Goal: Transaction & Acquisition: Purchase product/service

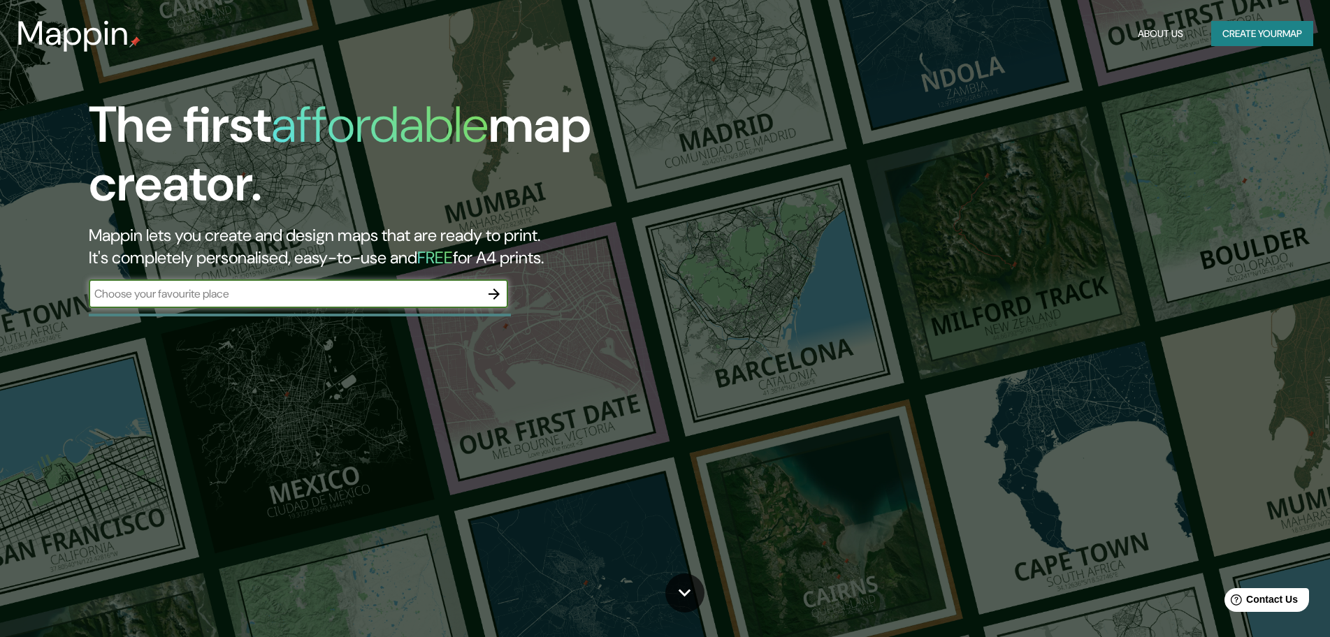
click at [425, 296] on input "text" at bounding box center [284, 294] width 391 height 16
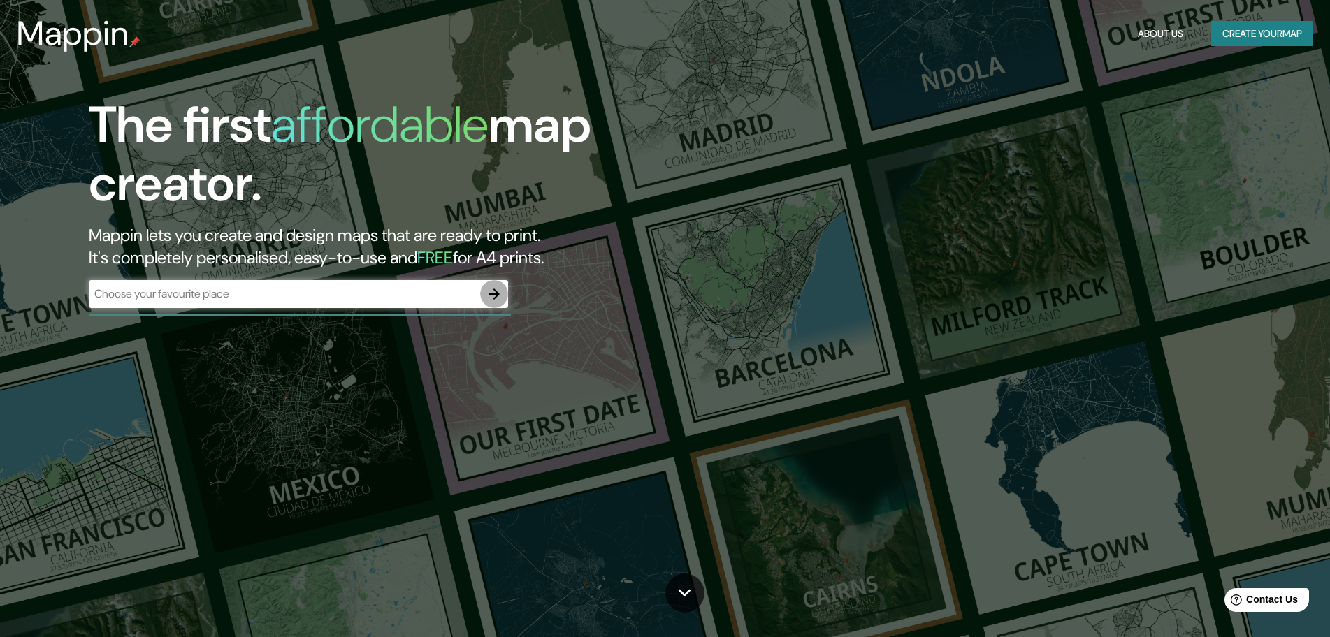
click at [495, 303] on button "button" at bounding box center [494, 294] width 28 height 28
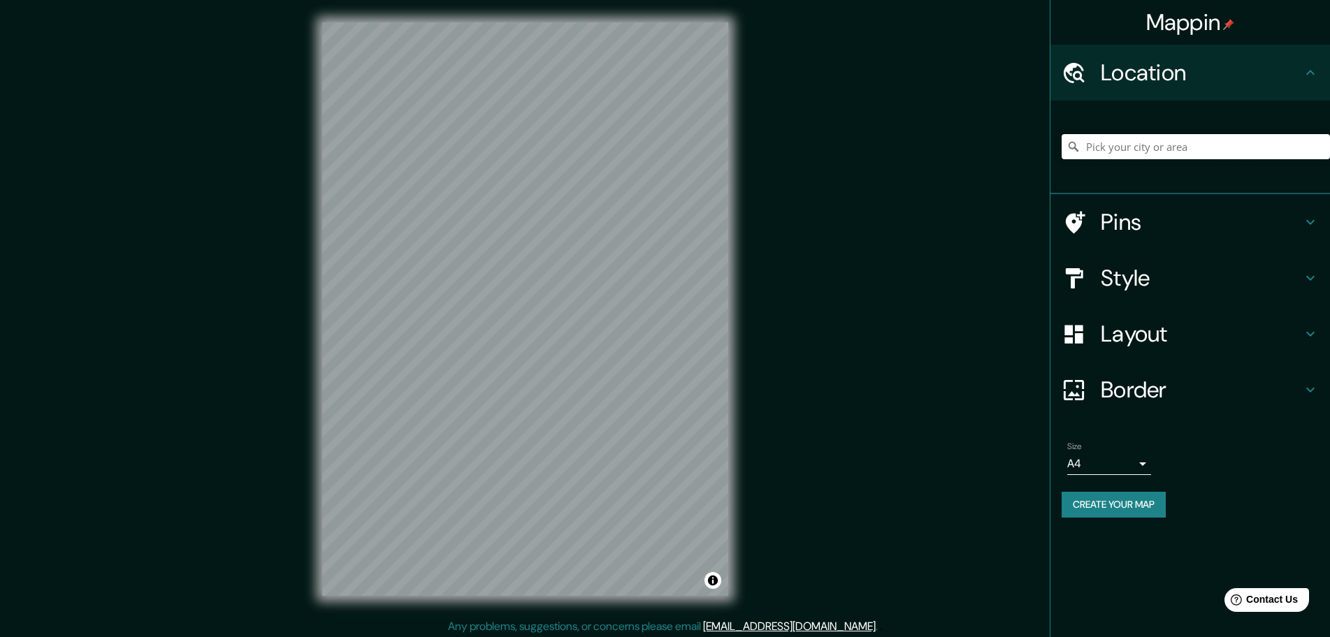
click at [1129, 150] on input "Pick your city or area" at bounding box center [1195, 146] width 268 height 25
click at [1139, 213] on h4 "Pins" at bounding box center [1200, 222] width 201 height 28
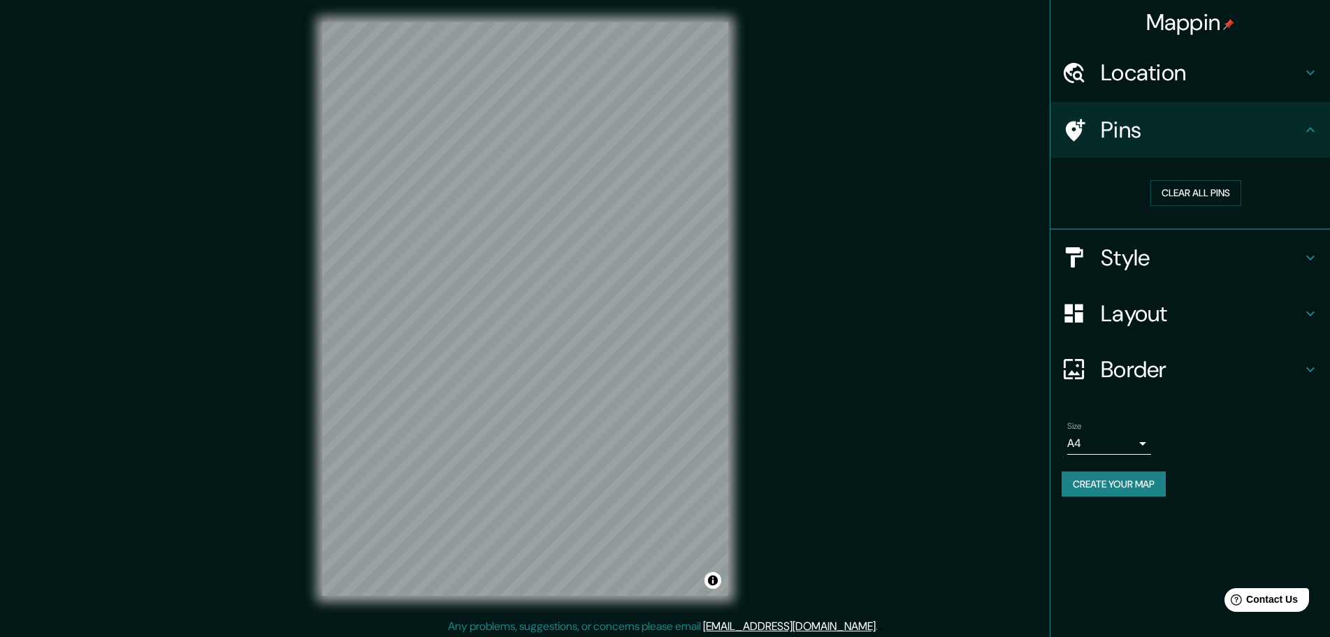
click at [1127, 267] on h4 "Style" at bounding box center [1200, 258] width 201 height 28
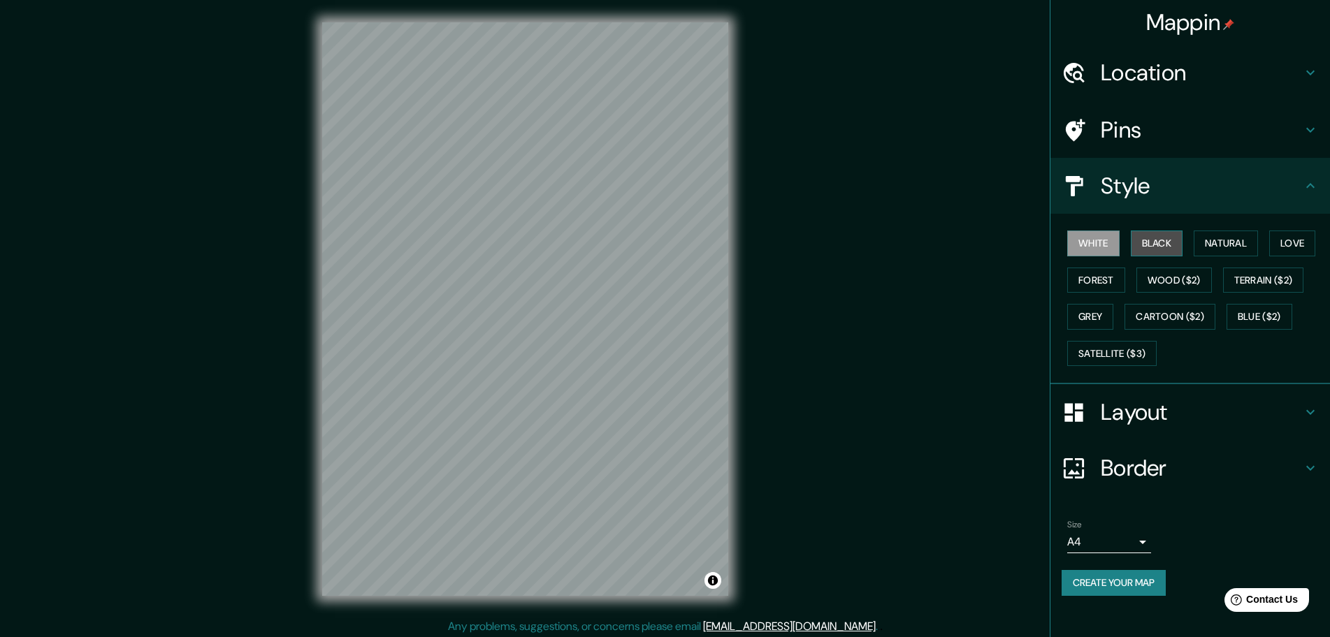
click at [1158, 241] on button "Black" at bounding box center [1156, 244] width 52 height 26
click at [1208, 244] on button "Natural" at bounding box center [1225, 244] width 64 height 26
click at [1098, 284] on button "Forest" at bounding box center [1096, 281] width 58 height 26
click at [1141, 81] on h4 "Location" at bounding box center [1200, 73] width 201 height 28
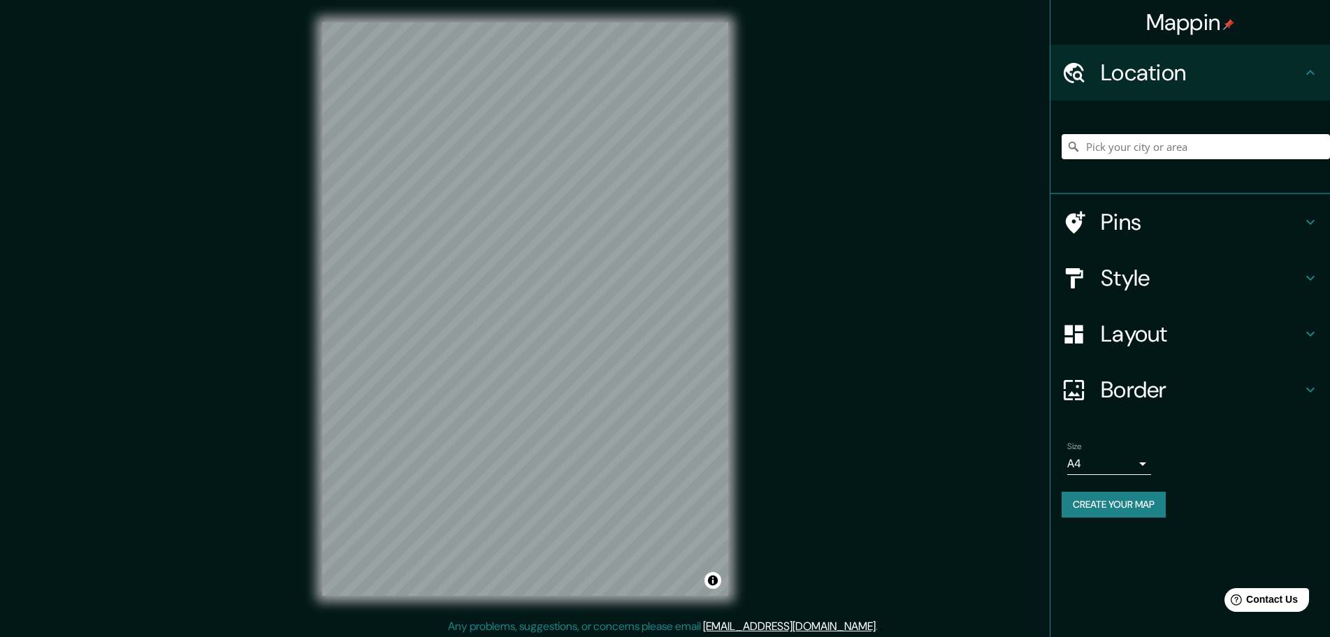
click at [1113, 145] on input "Pick your city or area" at bounding box center [1195, 146] width 268 height 25
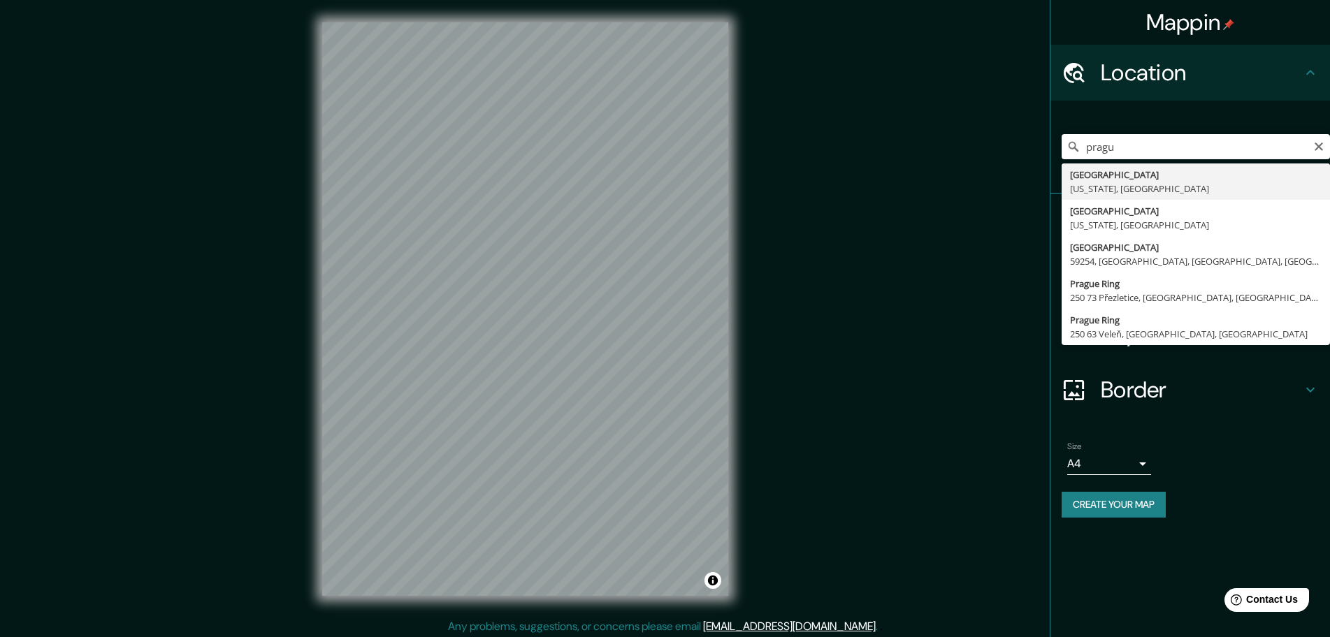
type input "[GEOGRAPHIC_DATA], [US_STATE], [GEOGRAPHIC_DATA]"
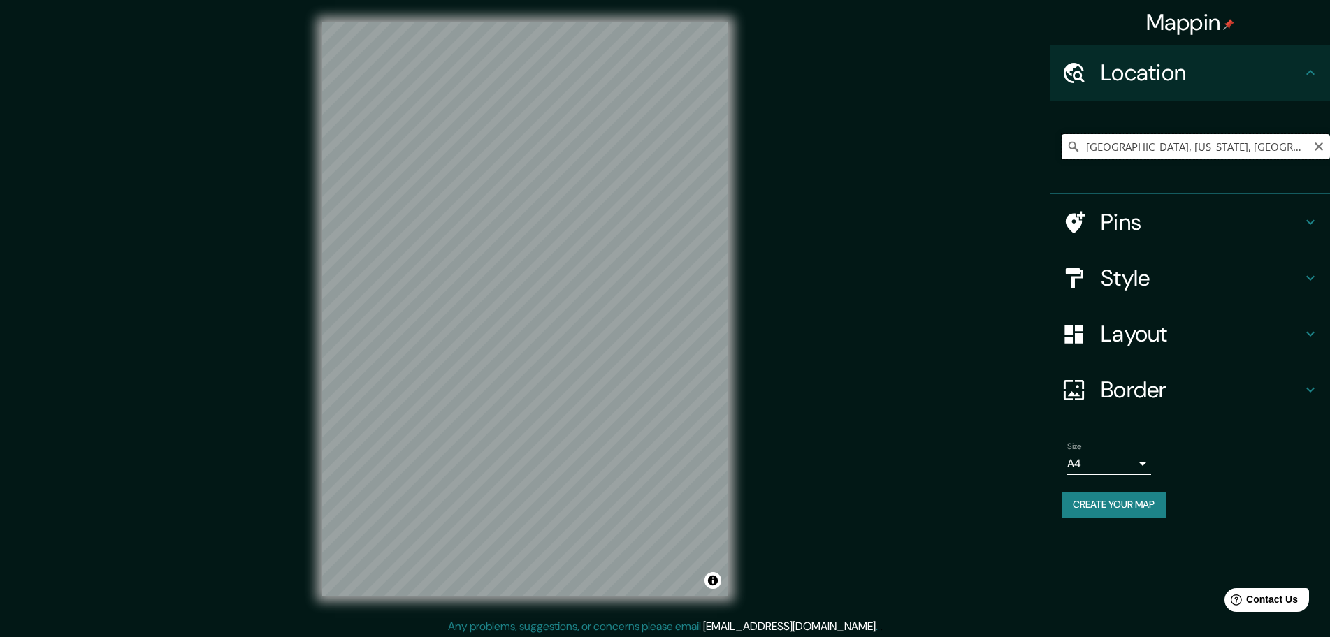
click at [1258, 144] on input "[GEOGRAPHIC_DATA], [US_STATE], [GEOGRAPHIC_DATA]" at bounding box center [1195, 146] width 268 height 25
click at [1317, 149] on icon "Clear" at bounding box center [1318, 147] width 8 height 8
click at [1133, 145] on input "Pick your city or area" at bounding box center [1195, 146] width 268 height 25
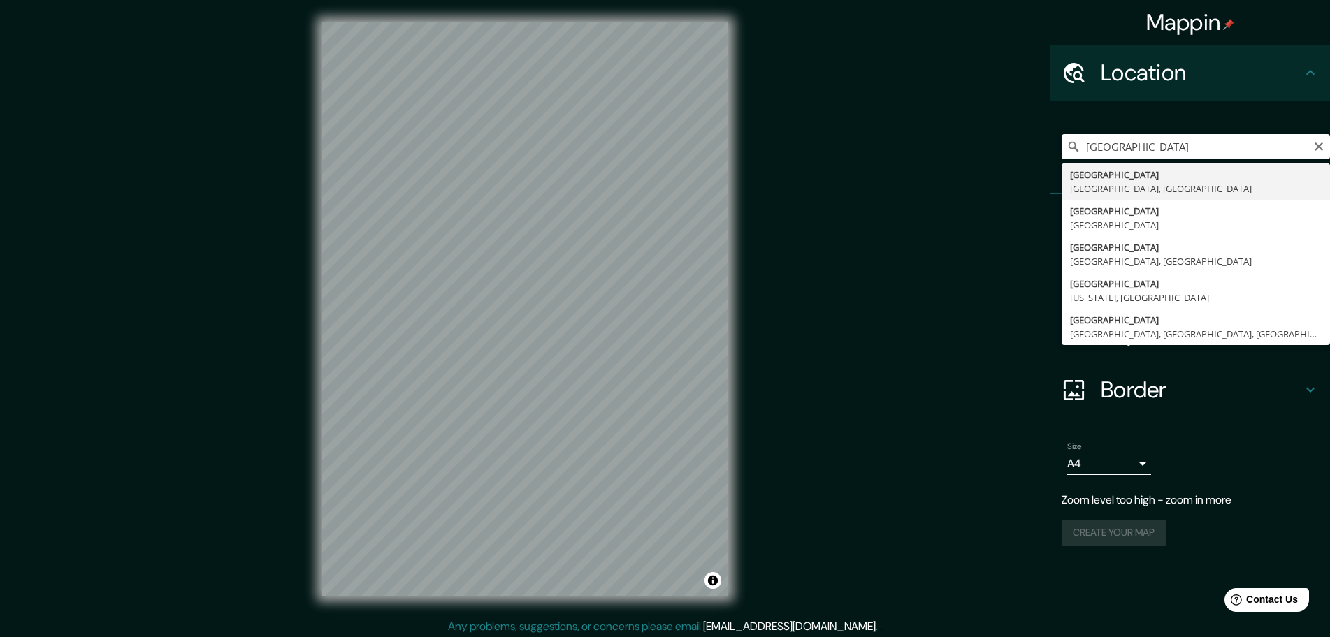
type input "[GEOGRAPHIC_DATA], [GEOGRAPHIC_DATA], [GEOGRAPHIC_DATA]"
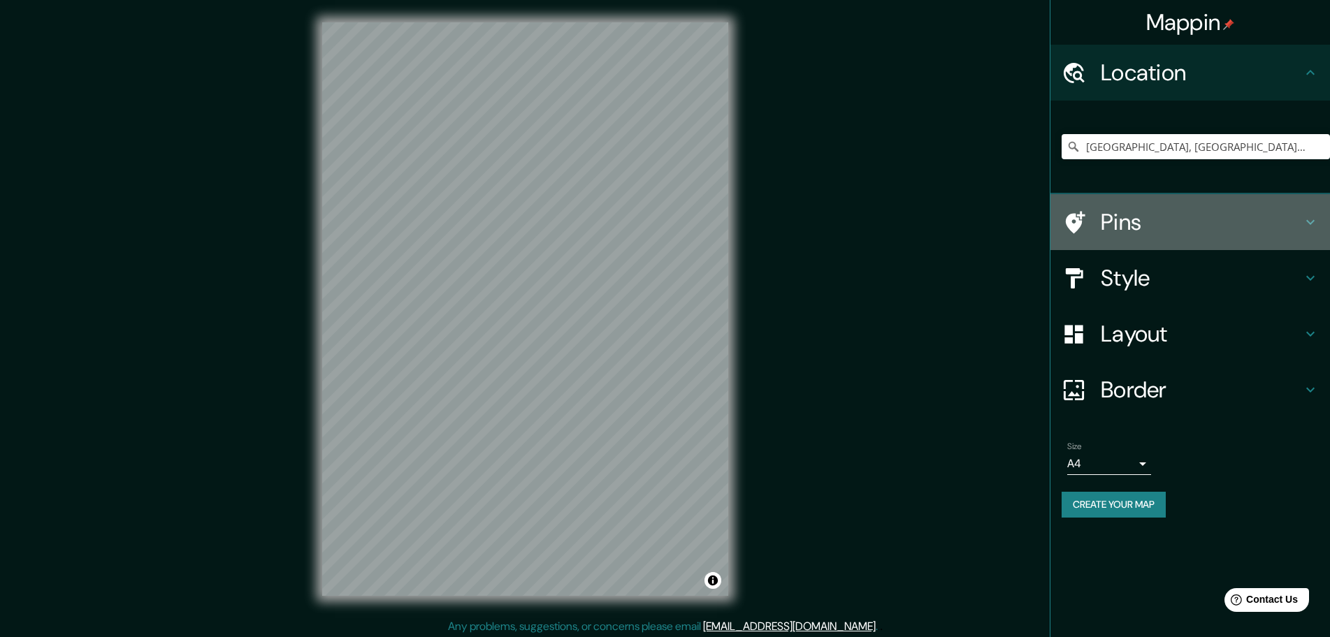
click at [1144, 217] on h4 "Pins" at bounding box center [1200, 222] width 201 height 28
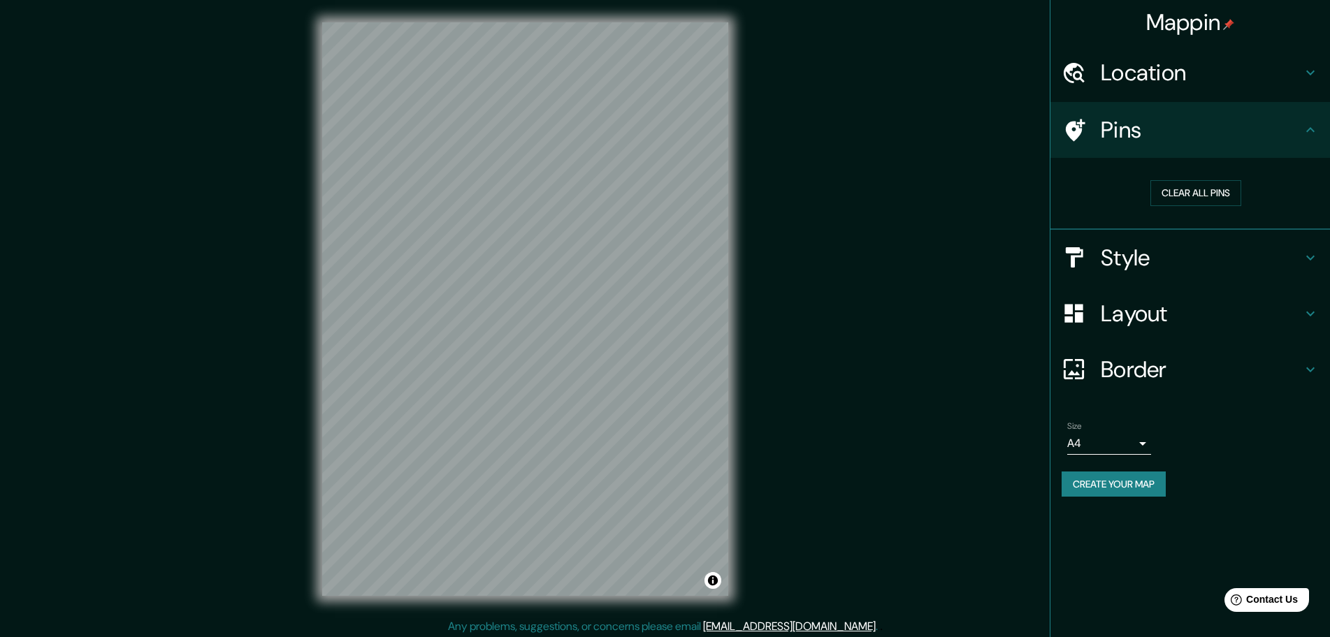
click at [1152, 265] on h4 "Style" at bounding box center [1200, 258] width 201 height 28
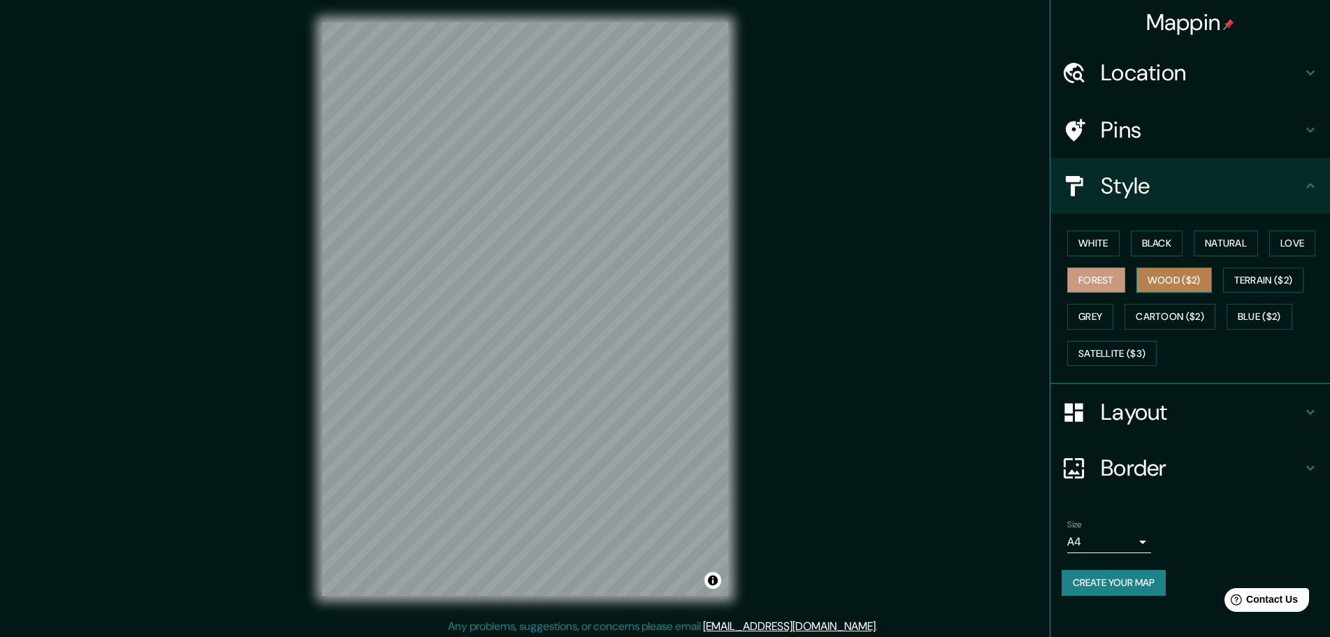
click at [1157, 287] on button "Wood ($2)" at bounding box center [1173, 281] width 75 height 26
click at [1093, 311] on button "Grey" at bounding box center [1090, 317] width 46 height 26
click at [1175, 320] on button "Cartoon ($2)" at bounding box center [1169, 317] width 91 height 26
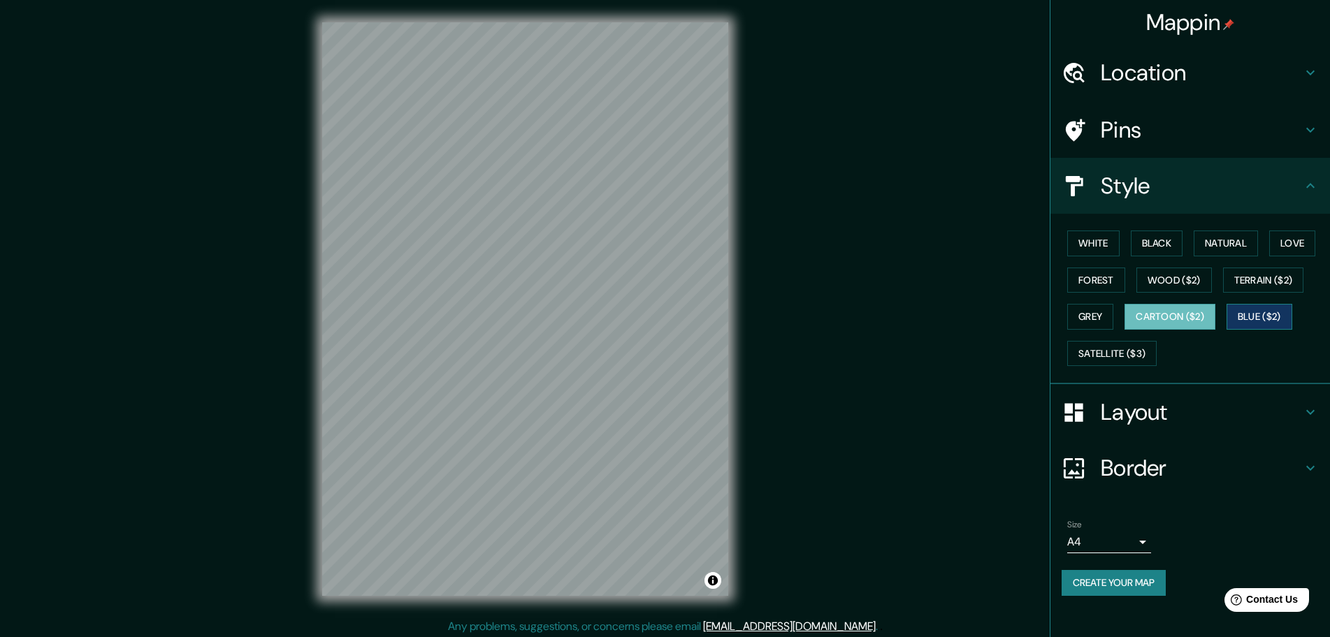
click at [1260, 319] on button "Blue ($2)" at bounding box center [1259, 317] width 66 height 26
click at [1119, 354] on button "Satellite ($3)" at bounding box center [1111, 354] width 89 height 26
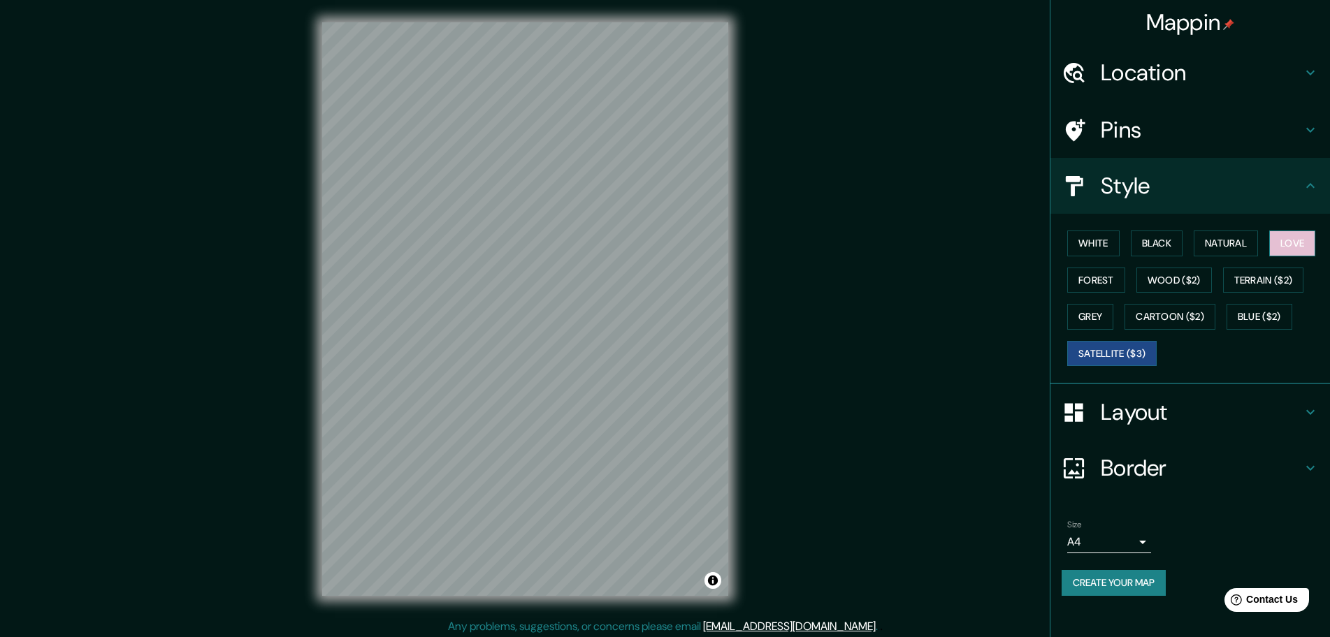
click at [1283, 242] on button "Love" at bounding box center [1292, 244] width 46 height 26
click at [1239, 245] on button "Natural" at bounding box center [1225, 244] width 64 height 26
click at [1114, 400] on h4 "Layout" at bounding box center [1200, 412] width 201 height 28
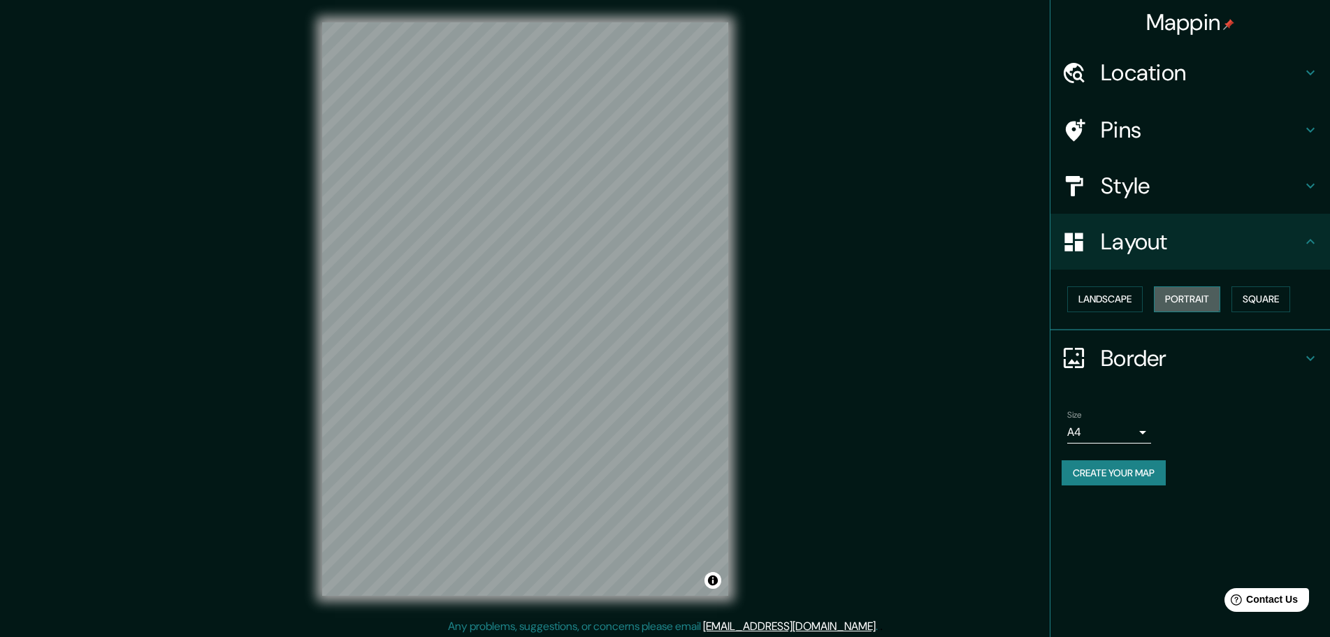
click at [1172, 291] on button "Portrait" at bounding box center [1186, 299] width 66 height 26
click at [1118, 296] on button "Landscape" at bounding box center [1104, 299] width 75 height 26
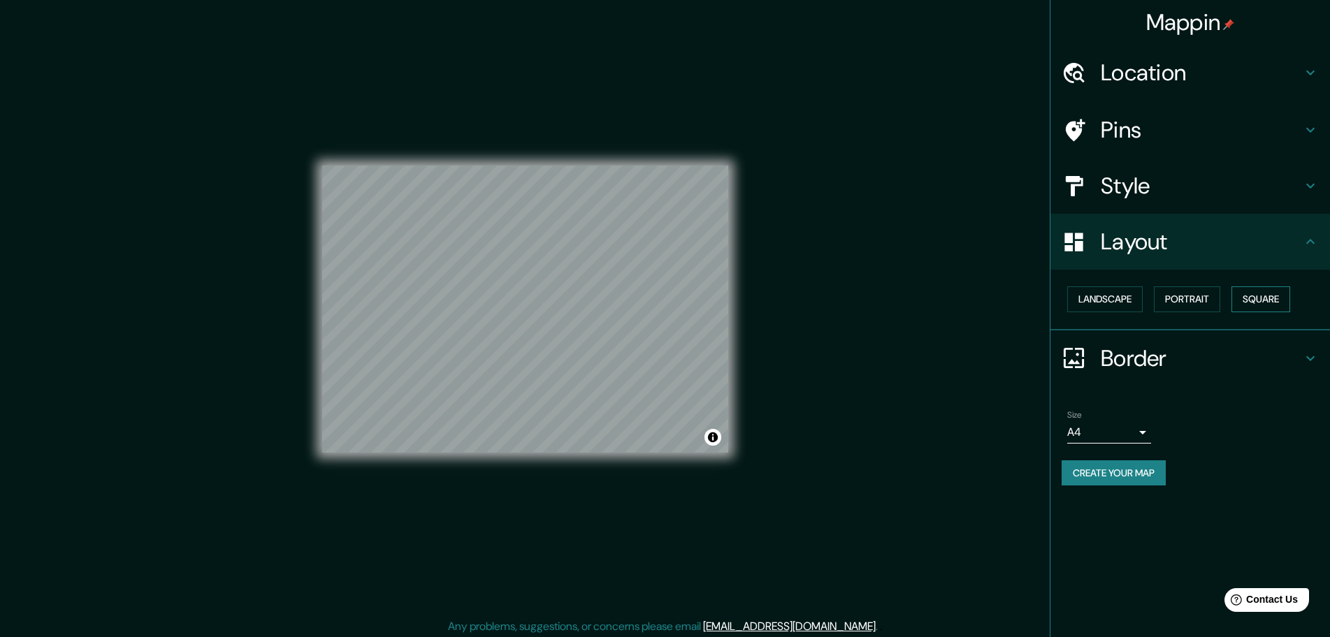
click at [1248, 297] on button "Square" at bounding box center [1260, 299] width 59 height 26
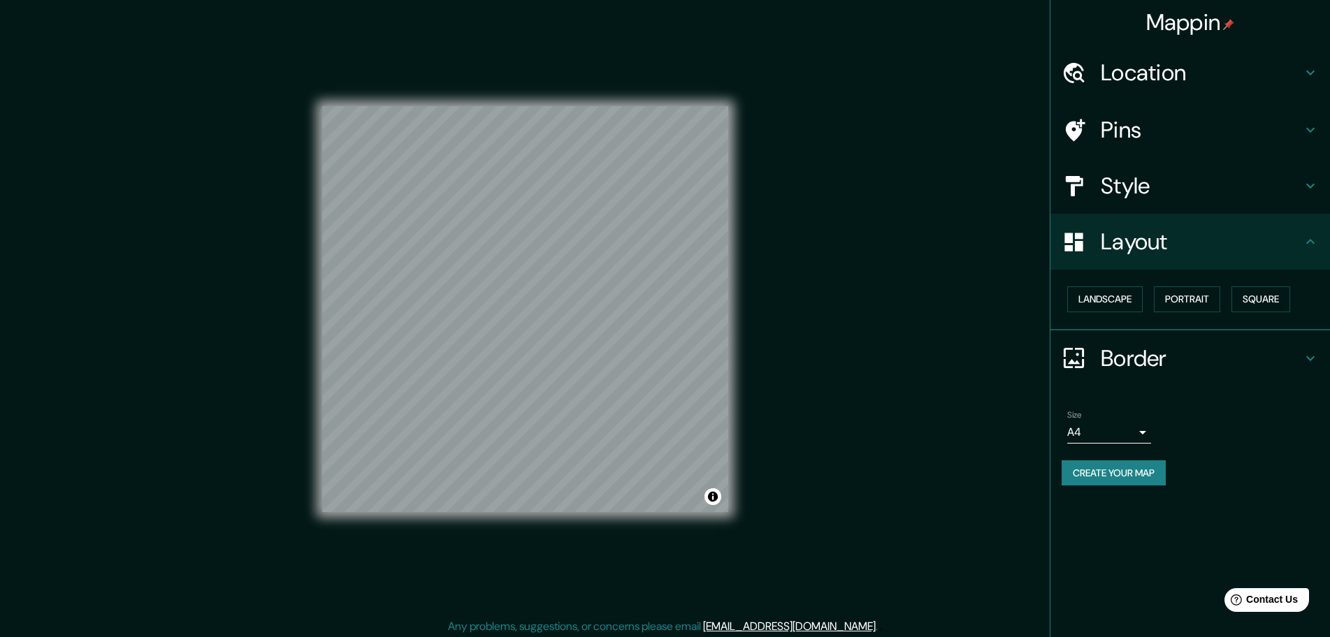
click at [1109, 349] on h4 "Border" at bounding box center [1200, 358] width 201 height 28
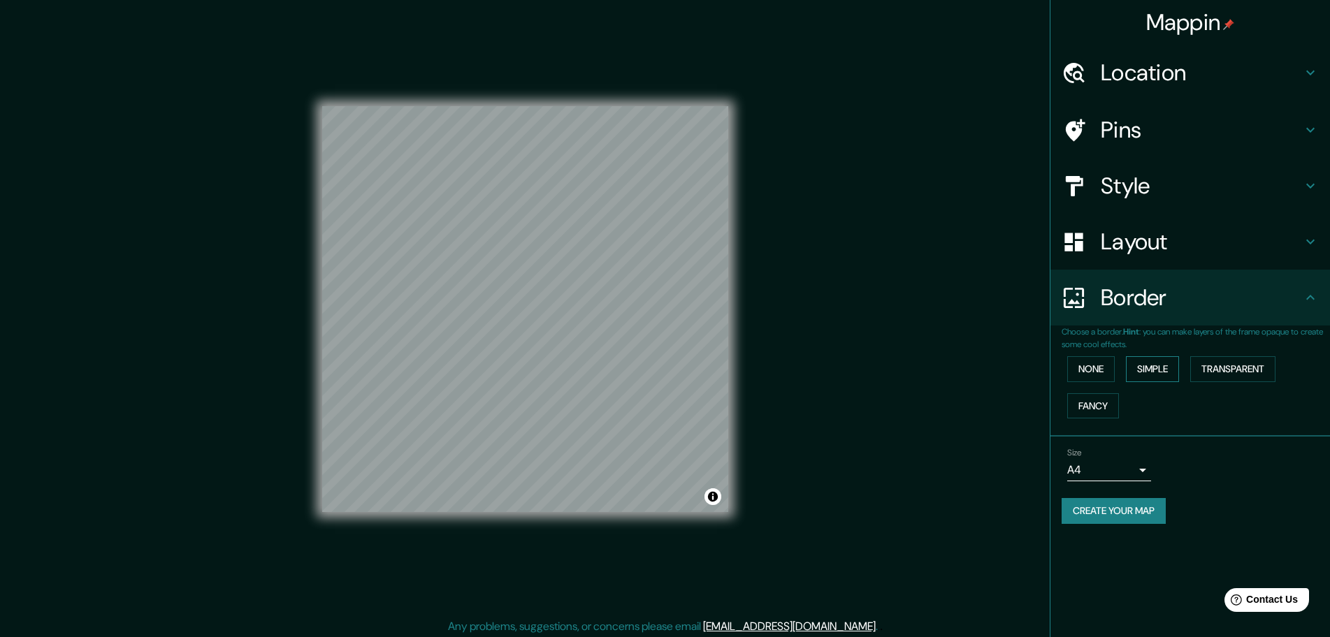
click at [1137, 367] on button "Simple" at bounding box center [1152, 369] width 53 height 26
